Goal: Task Accomplishment & Management: Manage account settings

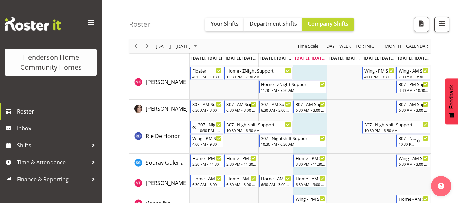
scroll to position [980, 0]
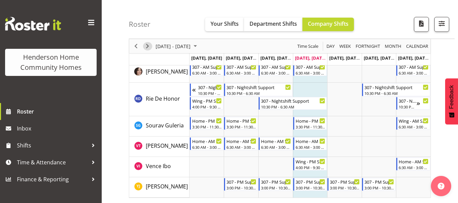
click at [148, 44] on span "Next" at bounding box center [148, 46] width 8 height 8
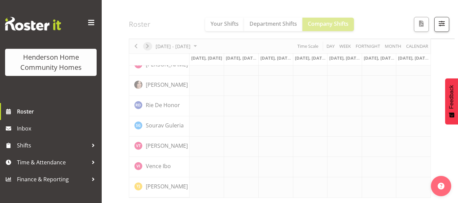
scroll to position [551, 0]
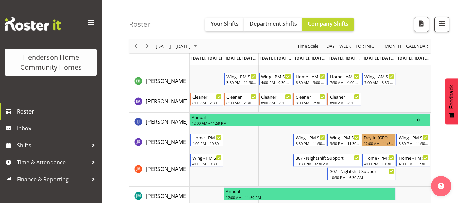
scroll to position [369, 0]
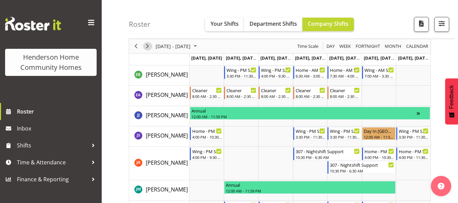
click at [145, 45] on span "Next" at bounding box center [148, 46] width 8 height 8
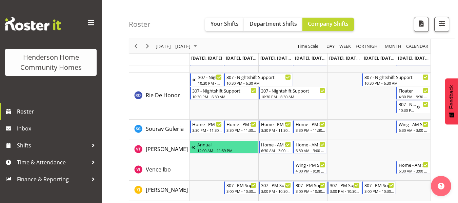
scroll to position [1006, 0]
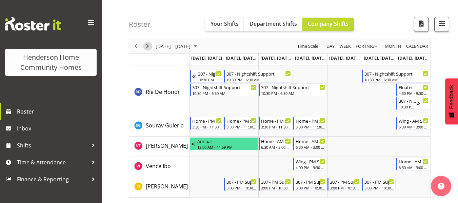
click at [147, 48] on span "Next" at bounding box center [148, 46] width 8 height 8
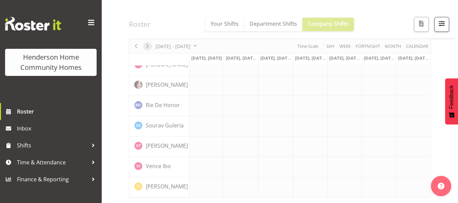
scroll to position [551, 0]
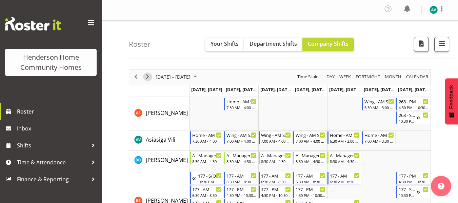
click at [150, 75] on span "Next" at bounding box center [148, 77] width 8 height 8
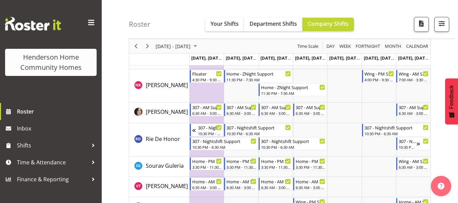
scroll to position [940, 0]
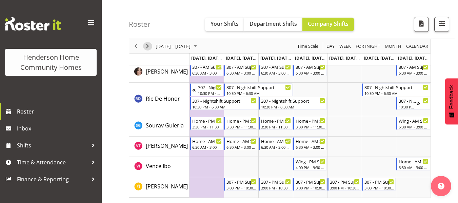
click at [149, 47] on span "Next" at bounding box center [148, 46] width 8 height 8
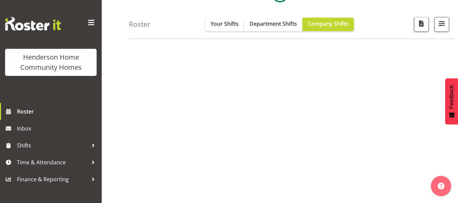
scroll to position [132, 0]
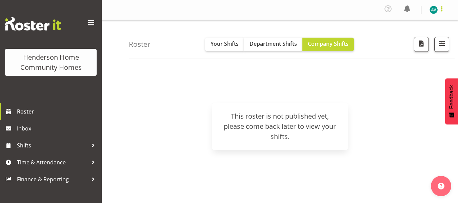
click at [440, 13] on span at bounding box center [442, 9] width 8 height 8
click at [409, 38] on link "Log Out" at bounding box center [413, 37] width 65 height 12
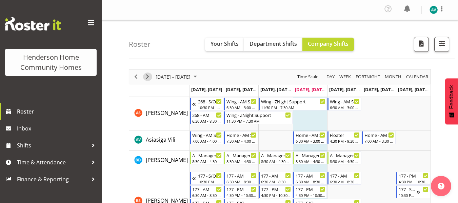
click at [148, 78] on span "Next" at bounding box center [148, 77] width 8 height 8
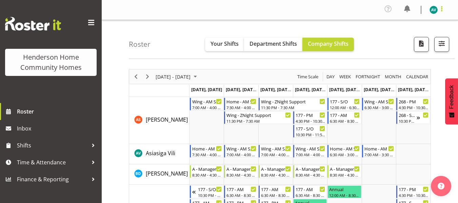
click at [441, 7] on span at bounding box center [442, 9] width 8 height 8
click at [405, 38] on link "Log Out" at bounding box center [413, 37] width 65 height 12
